Goal: Task Accomplishment & Management: Use online tool/utility

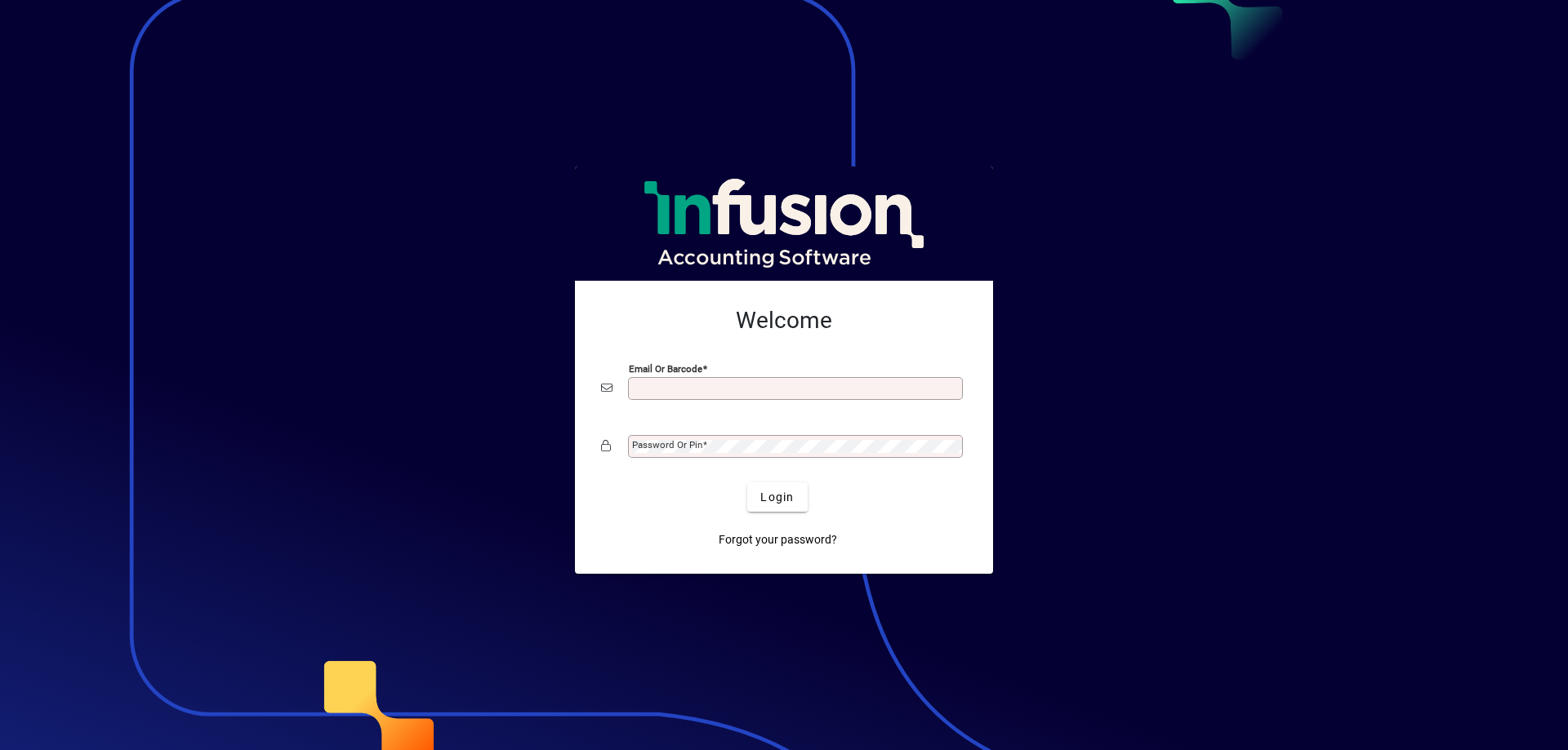
click at [777, 384] on input "Email or Barcode" at bounding box center [797, 388] width 330 height 13
click at [858, 383] on input "Email or Barcode" at bounding box center [797, 388] width 330 height 13
click at [1107, 345] on div at bounding box center [784, 375] width 1568 height 750
click at [720, 386] on input "Email or Barcode" at bounding box center [797, 388] width 330 height 13
click at [985, 423] on div "Welcome Email or Barcode Required Password or Pin Login Forgot your password?" at bounding box center [784, 427] width 418 height 293
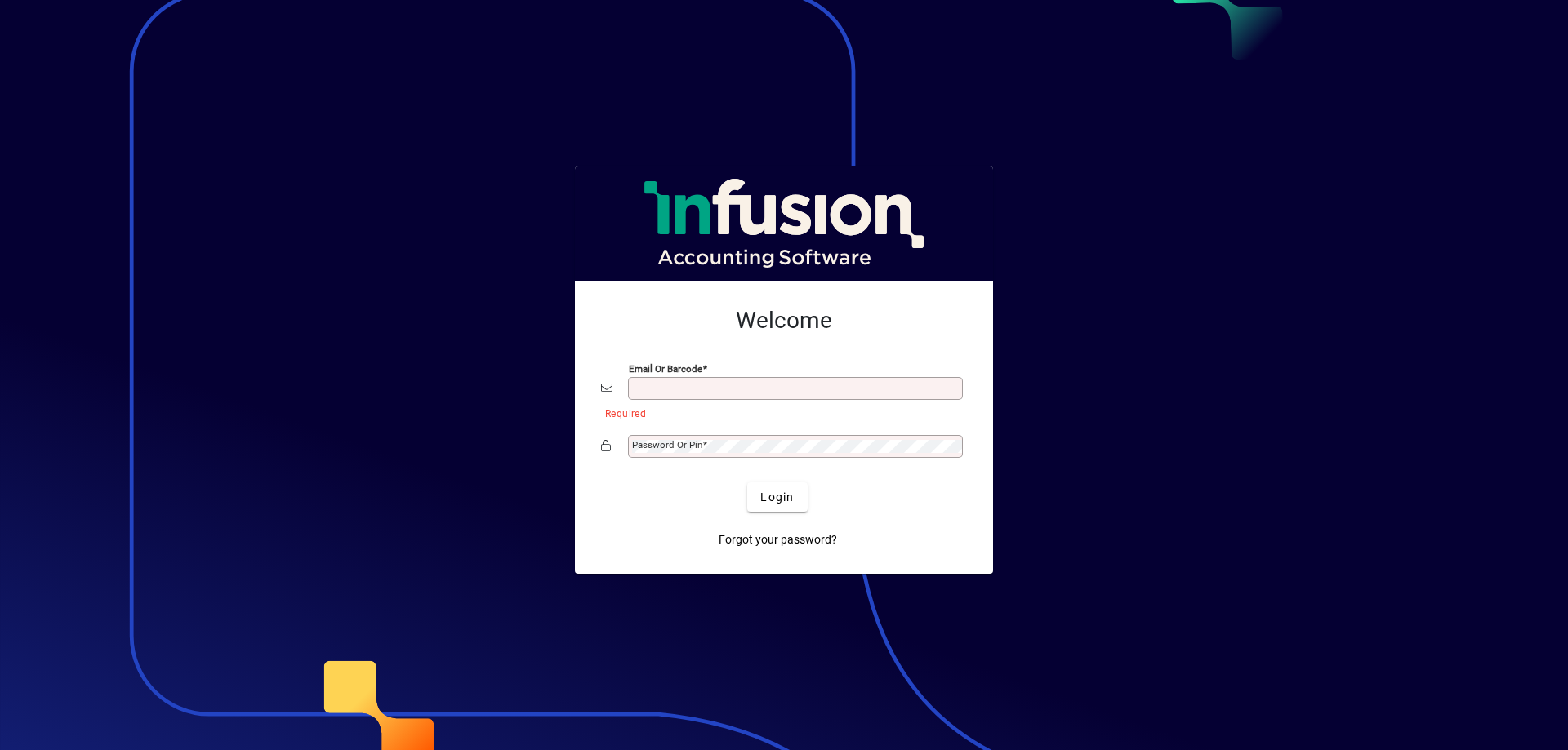
click at [823, 394] on input "Email or Barcode" at bounding box center [797, 388] width 330 height 13
type input "**********"
click at [837, 436] on div "Password or Pin" at bounding box center [795, 446] width 335 height 22
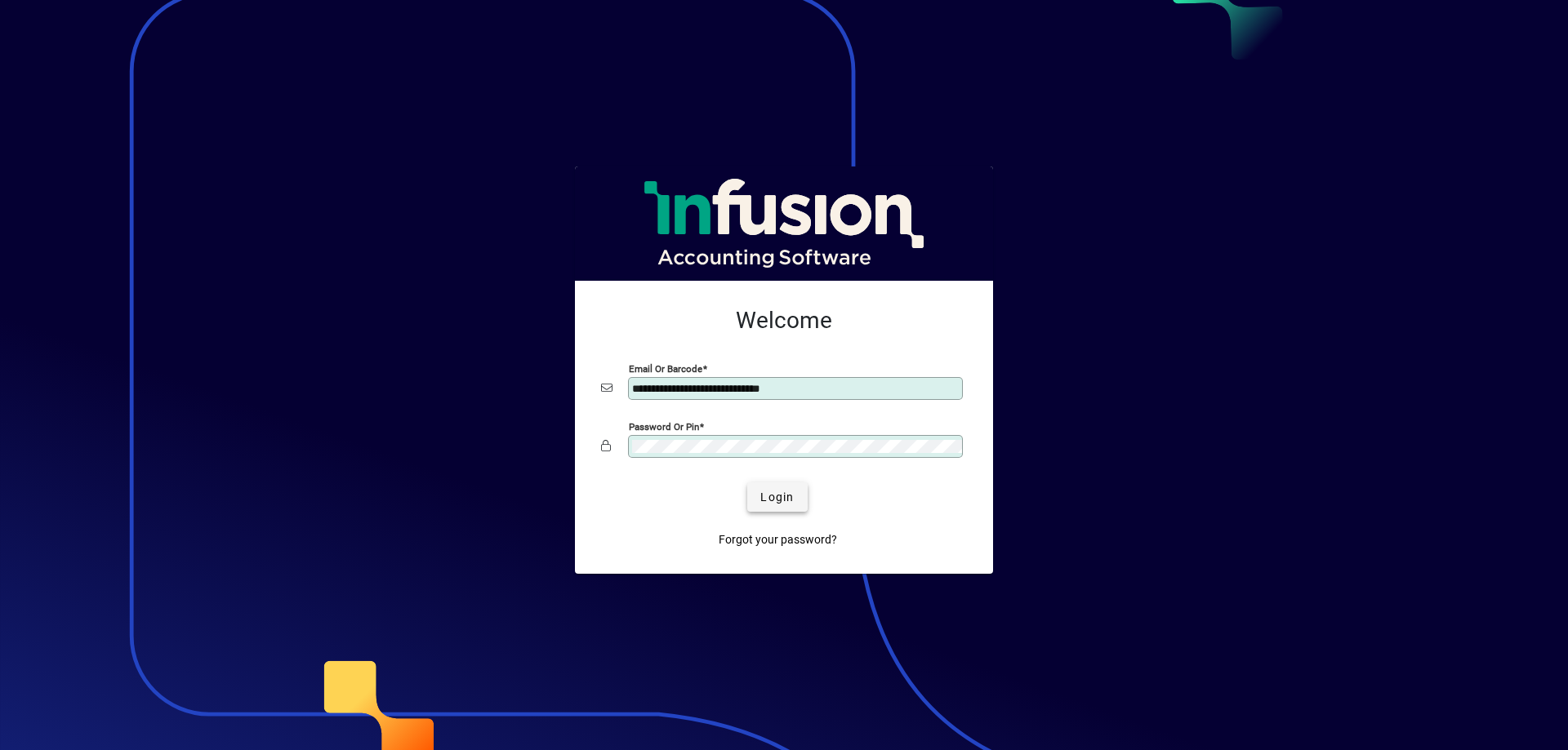
click at [762, 501] on span "Login" at bounding box center [776, 498] width 34 height 17
